Goal: Task Accomplishment & Management: Manage account settings

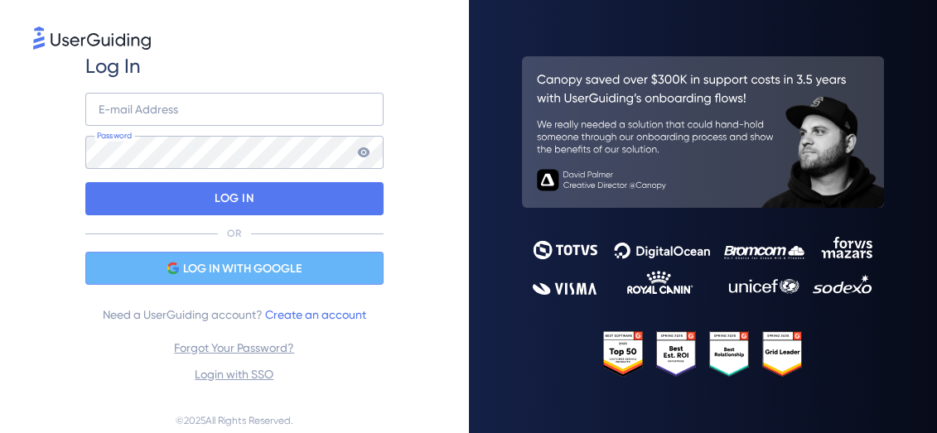
click at [214, 273] on span "LOG IN WITH GOOGLE" at bounding box center [242, 269] width 119 height 20
click at [234, 279] on div "LOG IN WITH GOOGLE" at bounding box center [234, 268] width 298 height 33
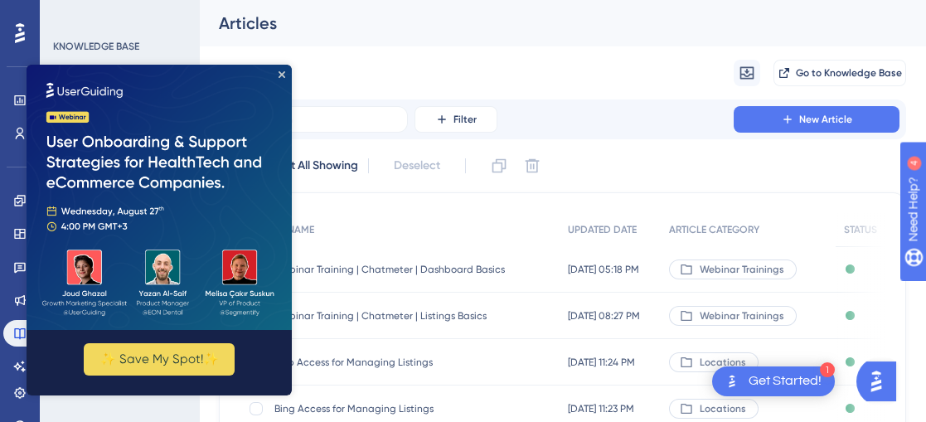
click at [281, 70] on img at bounding box center [159, 197] width 265 height 265
click at [282, 74] on icon "Close Preview" at bounding box center [281, 74] width 7 height 7
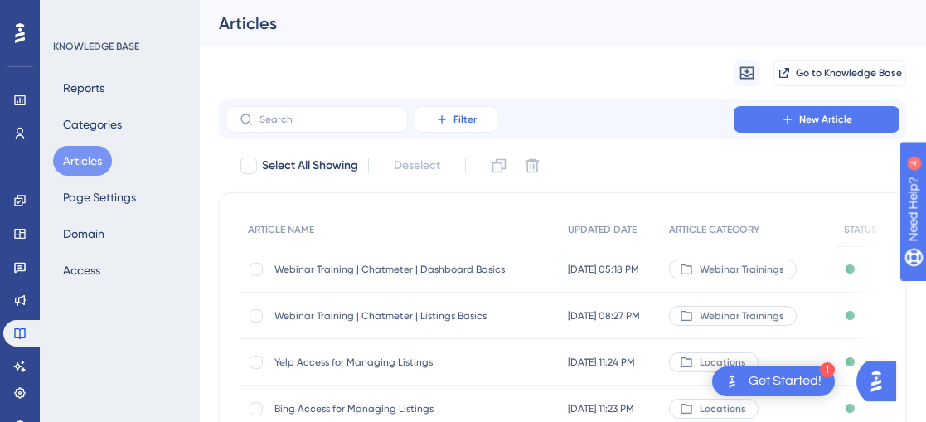
click at [467, 116] on span "Filter" at bounding box center [464, 119] width 23 height 13
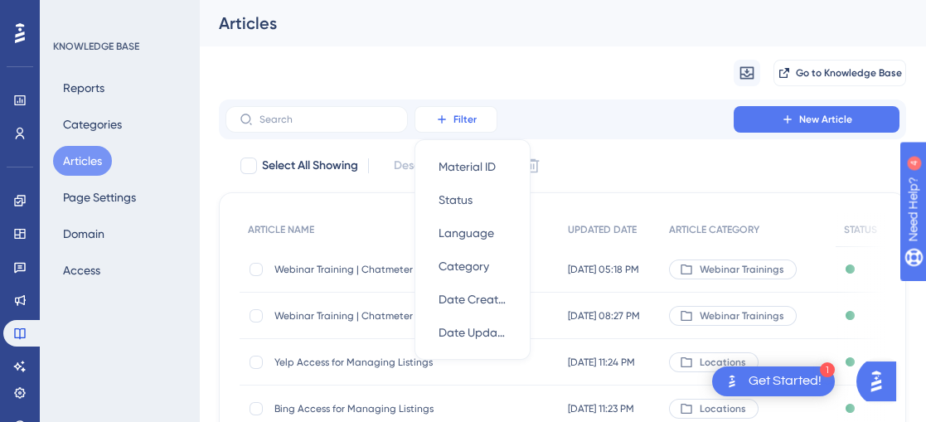
scroll to position [38, 0]
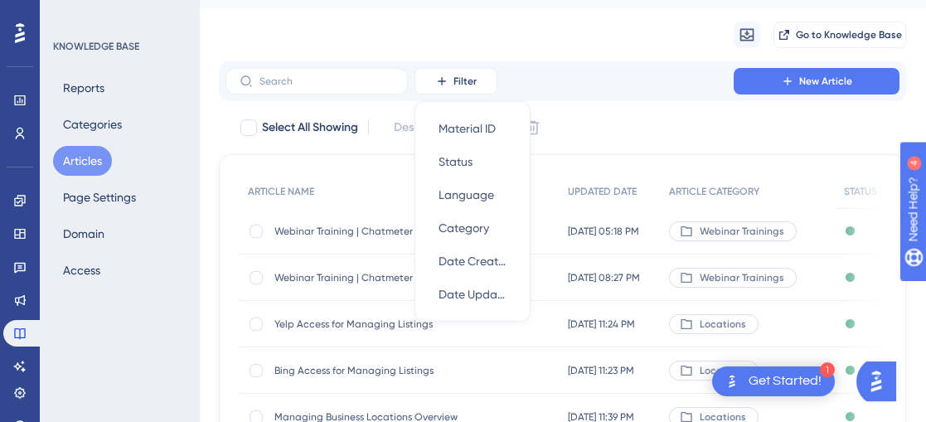
click at [549, 29] on div "Migrate from Go to Knowledge Base" at bounding box center [562, 34] width 687 height 53
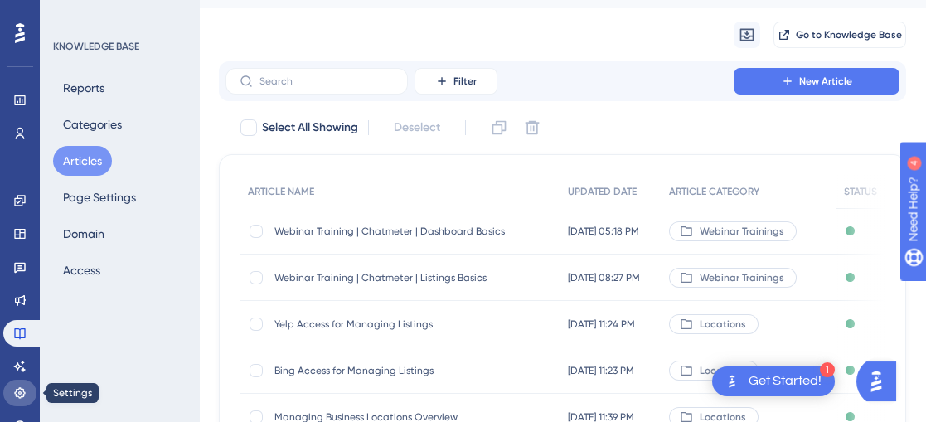
click at [18, 385] on link at bounding box center [19, 393] width 33 height 27
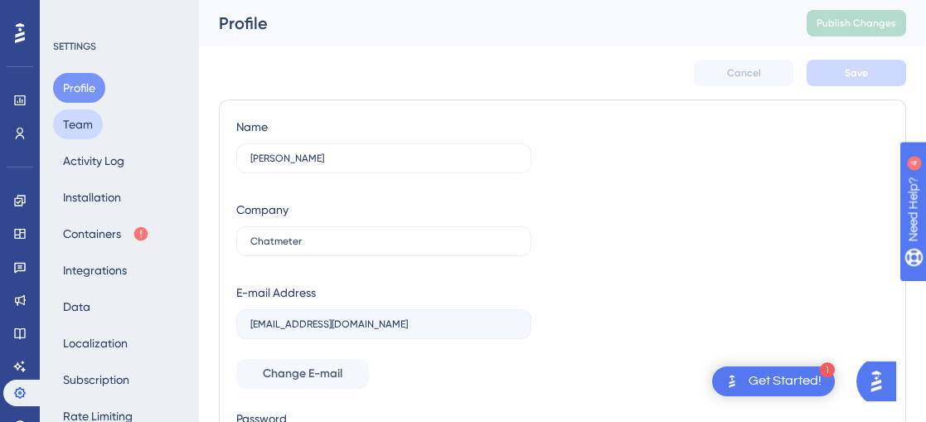
click at [85, 130] on button "Team" at bounding box center [78, 124] width 50 height 30
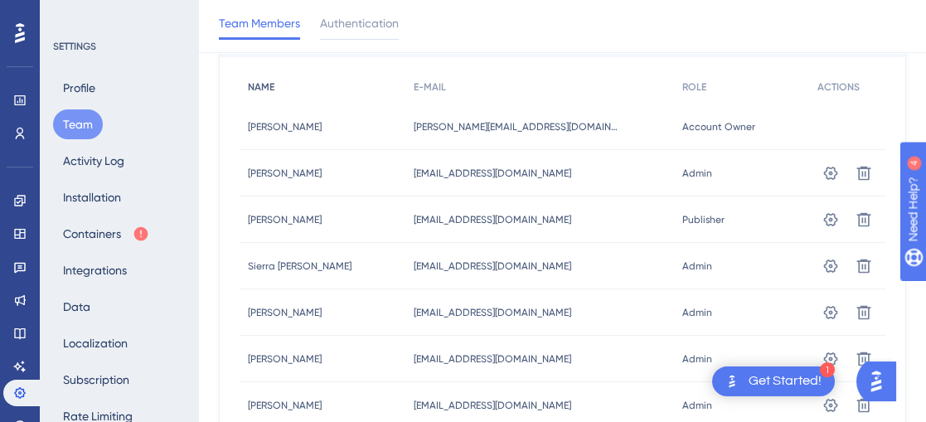
scroll to position [196, 0]
